Goal: Find specific page/section: Find specific page/section

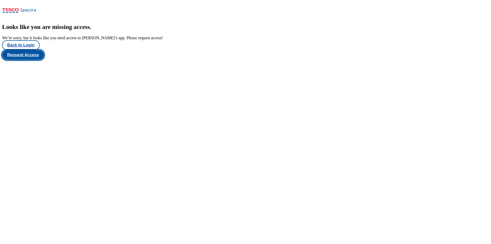
click at [44, 60] on button "Request Access" at bounding box center [23, 55] width 42 height 10
click at [35, 50] on button "Back to Login" at bounding box center [21, 45] width 38 height 10
click at [21, 50] on button "Back to Login" at bounding box center [21, 45] width 38 height 10
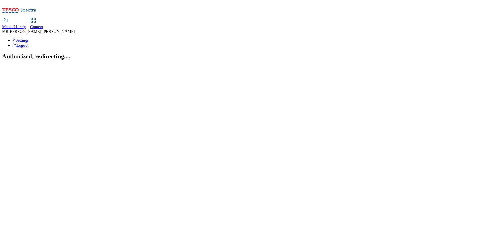
click at [43, 18] on link "Content" at bounding box center [36, 23] width 13 height 11
select select "ghs-uk"
